Goal: Task Accomplishment & Management: Use online tool/utility

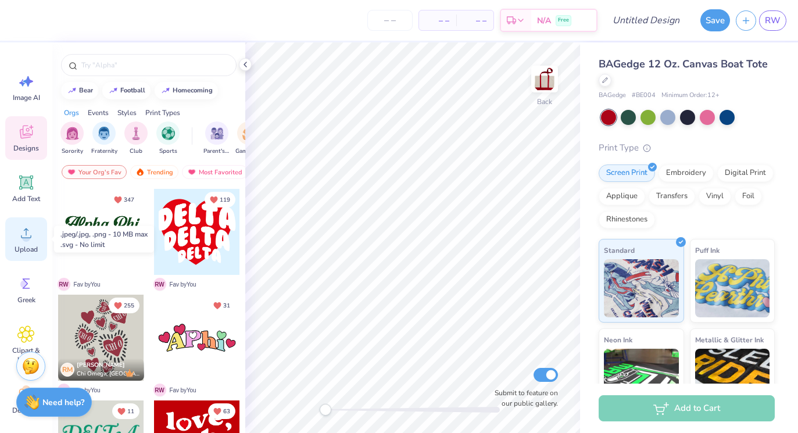
click at [30, 238] on icon at bounding box center [26, 233] width 10 height 10
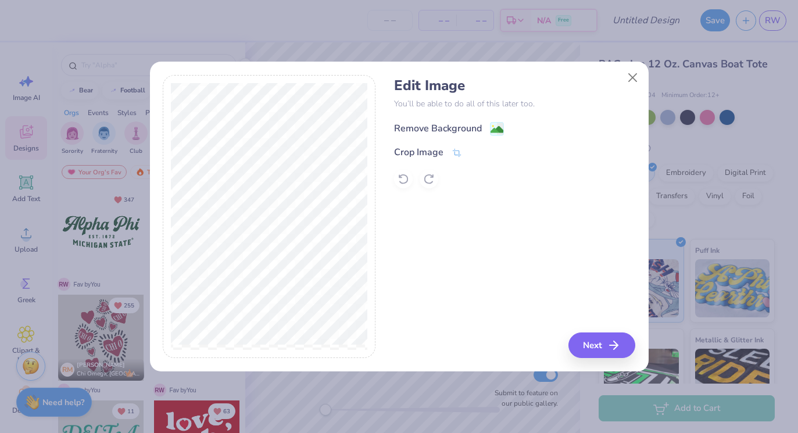
click at [417, 128] on div "Remove Background" at bounding box center [438, 128] width 88 height 14
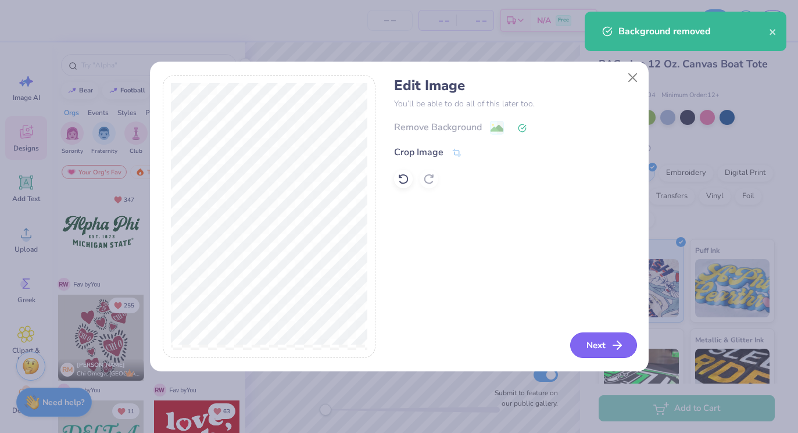
click at [594, 342] on button "Next" at bounding box center [603, 345] width 67 height 26
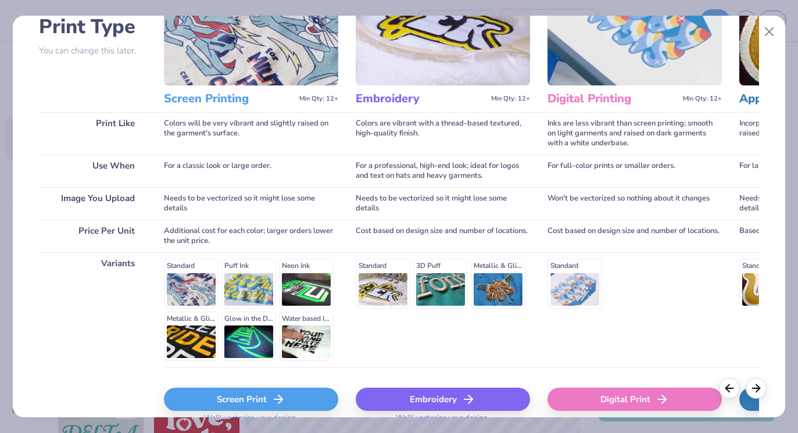
scroll to position [146, 0]
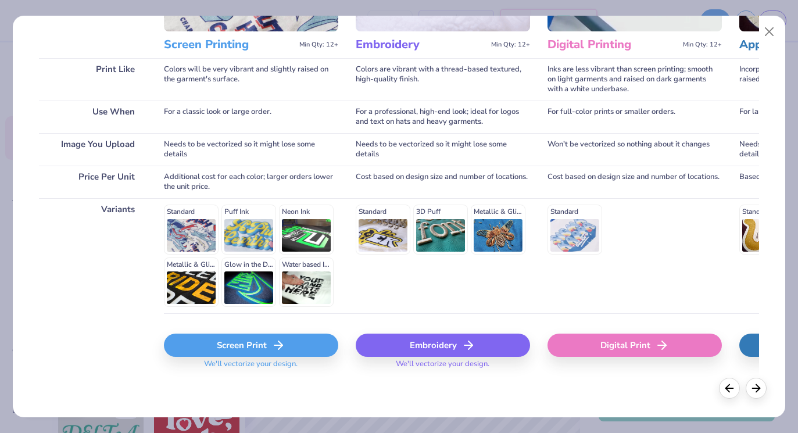
click at [271, 343] on icon at bounding box center [278, 345] width 14 height 14
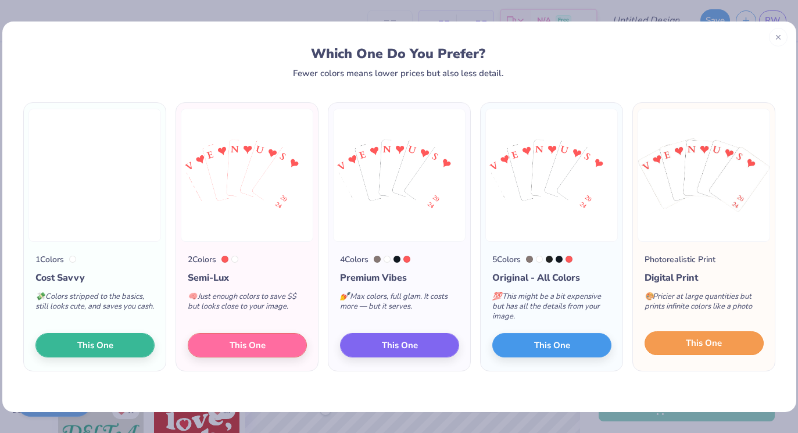
click at [711, 347] on span "This One" at bounding box center [704, 342] width 36 height 13
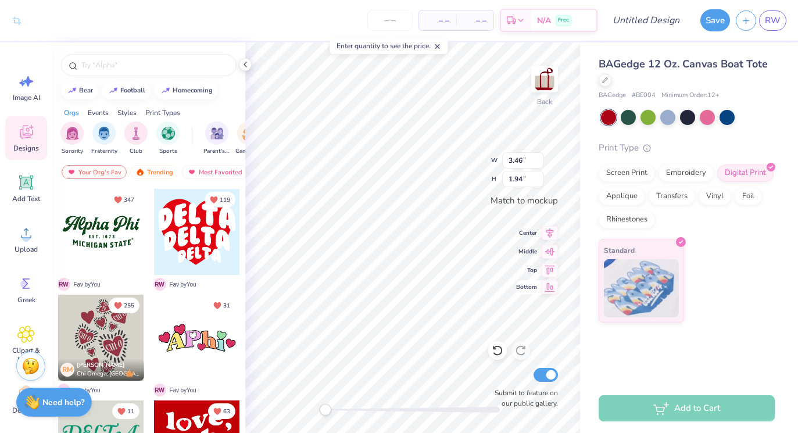
type input "3.47"
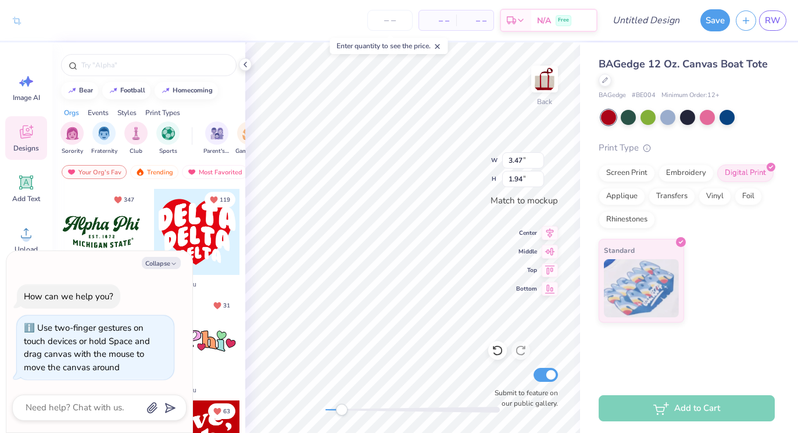
drag, startPoint x: 325, startPoint y: 413, endPoint x: 342, endPoint y: 412, distance: 16.9
click at [342, 412] on div "Accessibility label" at bounding box center [342, 410] width 12 height 12
click at [311, 407] on div "Back W 3.47 3.47 " H 1.94 1.94 " Match to [GEOGRAPHIC_DATA] Middle Top Bottom S…" at bounding box center [412, 237] width 335 height 390
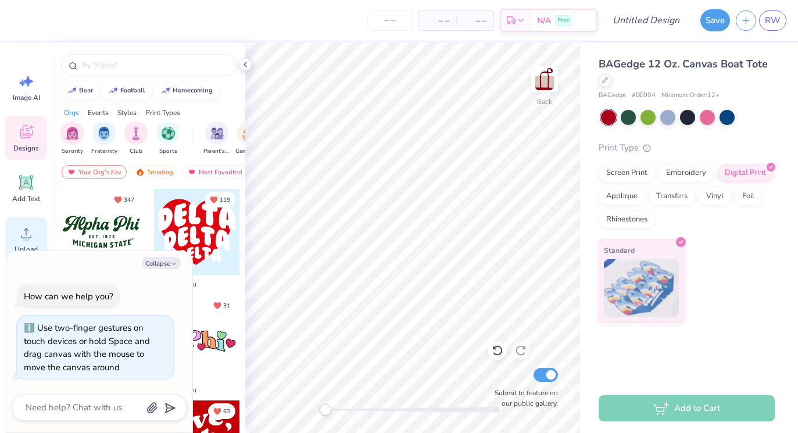
click at [24, 236] on circle at bounding box center [26, 238] width 8 height 8
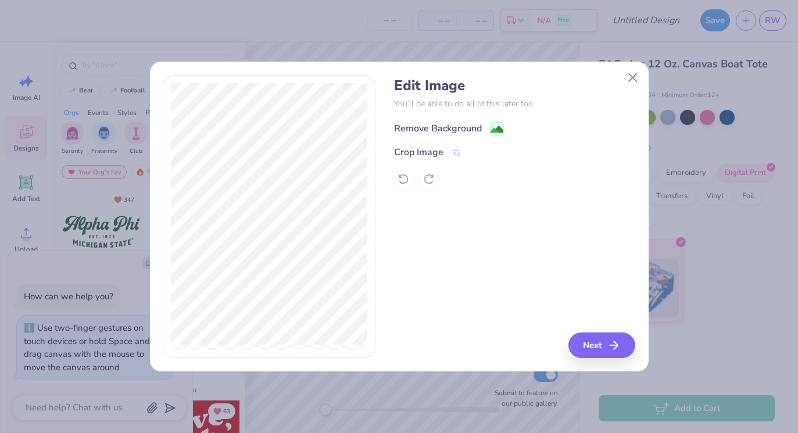
click at [424, 124] on div "Remove Background" at bounding box center [438, 128] width 88 height 14
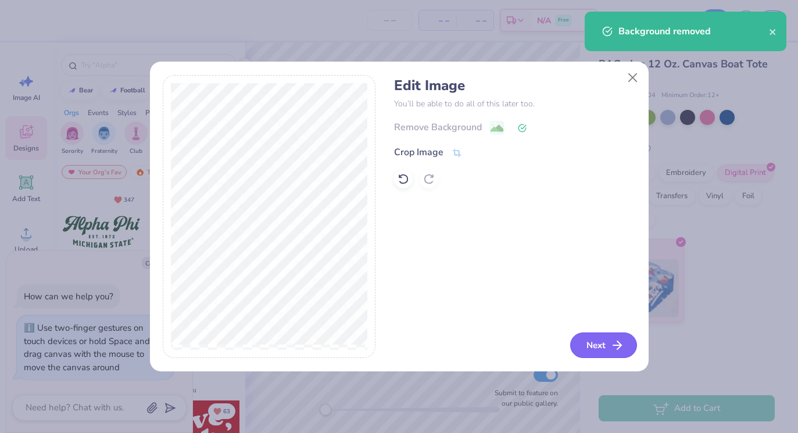
click at [604, 343] on button "Next" at bounding box center [603, 345] width 67 height 26
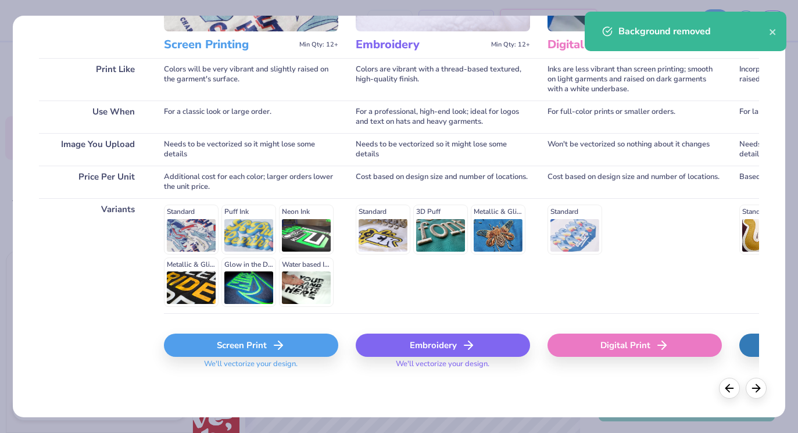
click at [249, 355] on div "Screen Print" at bounding box center [251, 344] width 174 height 23
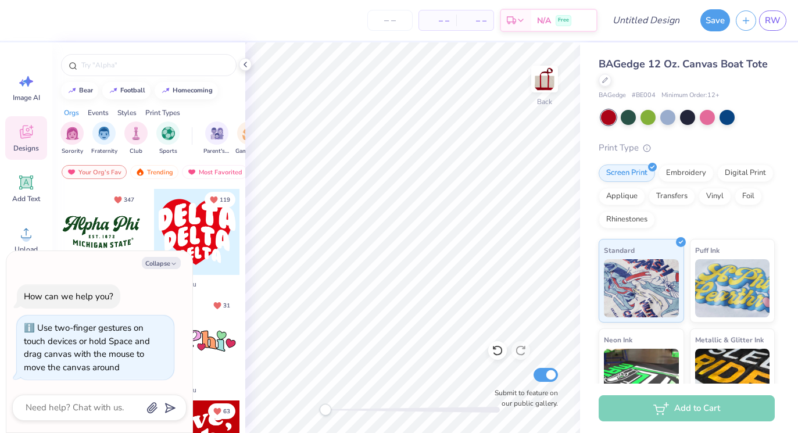
type textarea "x"
